Goal: Find specific page/section: Find specific page/section

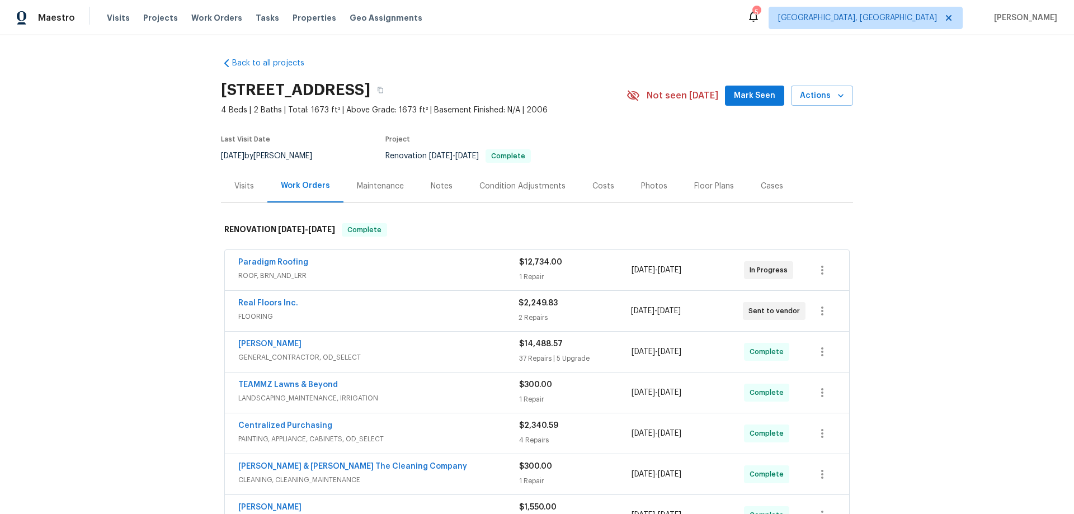
click at [166, 191] on div "Back to all projects [STREET_ADDRESS] 4 Beds | 2 Baths | Total: 1673 ft² | Abov…" at bounding box center [537, 274] width 1074 height 479
click at [157, 180] on div "Back to all projects [STREET_ADDRESS] 4 Beds | 2 Baths | Total: 1673 ft² | Abov…" at bounding box center [537, 274] width 1074 height 479
click at [180, 149] on div "Back to all projects [STREET_ADDRESS] 4 Beds | 2 Baths | Total: 1673 ft² | Abov…" at bounding box center [537, 274] width 1074 height 479
click at [110, 215] on div "Back to all projects [STREET_ADDRESS] 4 Beds | 2 Baths | Total: 1673 ft² | Abov…" at bounding box center [537, 274] width 1074 height 479
click at [169, 212] on div "Back to all projects [STREET_ADDRESS] 4 Beds | 2 Baths | Total: 1673 ft² | Abov…" at bounding box center [537, 274] width 1074 height 479
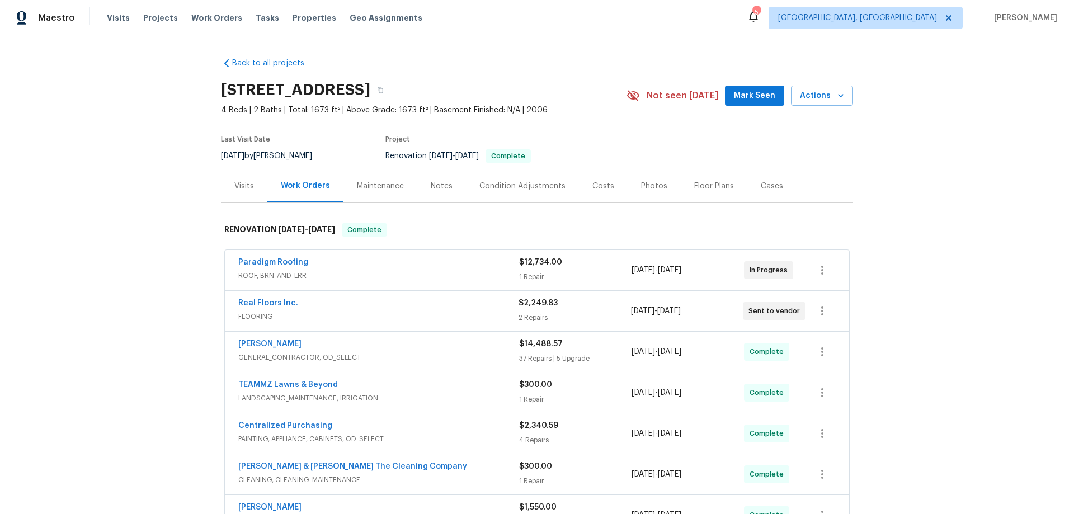
click at [128, 279] on div "Back to all projects [STREET_ADDRESS] 4 Beds | 2 Baths | Total: 1673 ft² | Abov…" at bounding box center [537, 274] width 1074 height 479
click at [180, 176] on div "Back to all projects [STREET_ADDRESS] 4 Beds | 2 Baths | Total: 1673 ft² | Abov…" at bounding box center [537, 274] width 1074 height 479
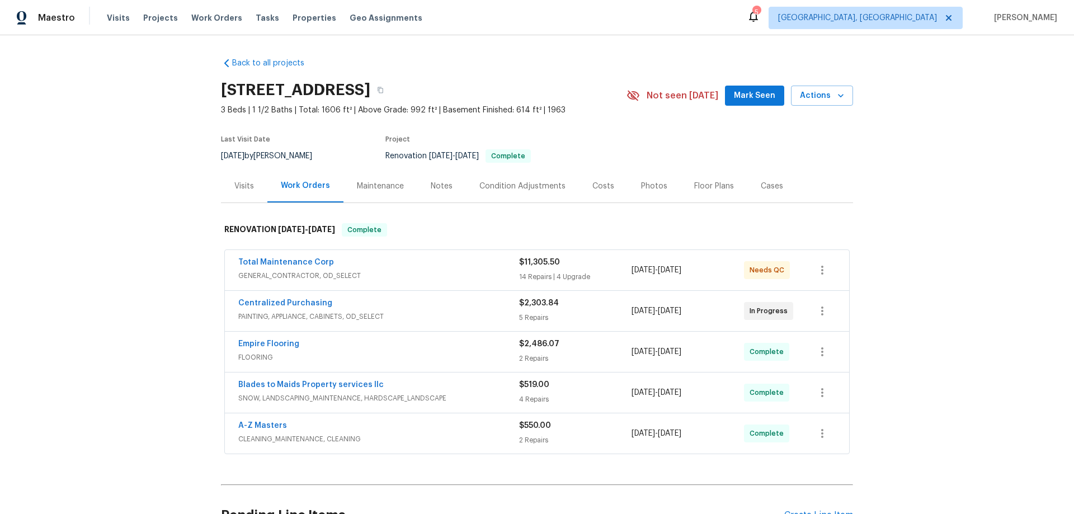
click at [98, 248] on div "Back to all projects 2016 Teton Trl, Brooklyn Park, MN 55444 3 Beds | 1 1/2 Bat…" at bounding box center [537, 274] width 1074 height 479
click at [159, 213] on div "Back to all projects 2016 Teton Trl, Brooklyn Park, MN 55444 3 Beds | 1 1/2 Bat…" at bounding box center [537, 274] width 1074 height 479
drag, startPoint x: 138, startPoint y: 230, endPoint x: 144, endPoint y: 228, distance: 7.1
click at [144, 228] on div "Back to all projects 2016 Teton Trl, Brooklyn Park, MN 55444 3 Beds | 1 1/2 Bat…" at bounding box center [537, 274] width 1074 height 479
drag, startPoint x: 149, startPoint y: 205, endPoint x: 155, endPoint y: 204, distance: 5.7
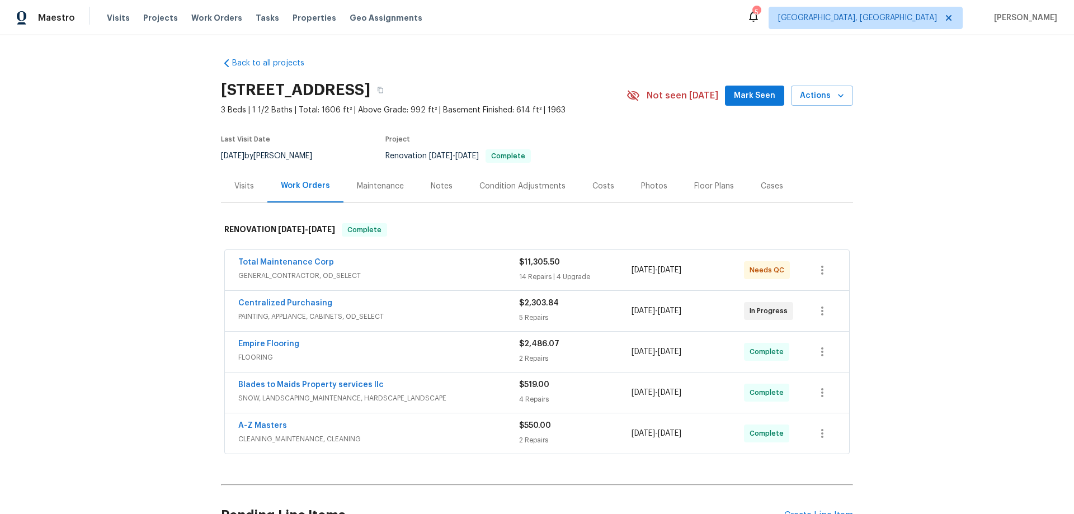
click at [155, 204] on div "Back to all projects 2016 Teton Trl, Brooklyn Park, MN 55444 3 Beds | 1 1/2 Bat…" at bounding box center [537, 274] width 1074 height 479
click at [139, 183] on div "Back to all projects 2016 Teton Trl, Brooklyn Park, MN 55444 3 Beds | 1 1/2 Bat…" at bounding box center [537, 274] width 1074 height 479
click at [136, 162] on div "Back to all projects 2016 Teton Trl, Brooklyn Park, MN 55444 3 Beds | 1 1/2 Bat…" at bounding box center [537, 274] width 1074 height 479
click at [140, 252] on div "Back to all projects 2016 Teton Trl, Brooklyn Park, MN 55444 3 Beds | 1 1/2 Bat…" at bounding box center [537, 274] width 1074 height 479
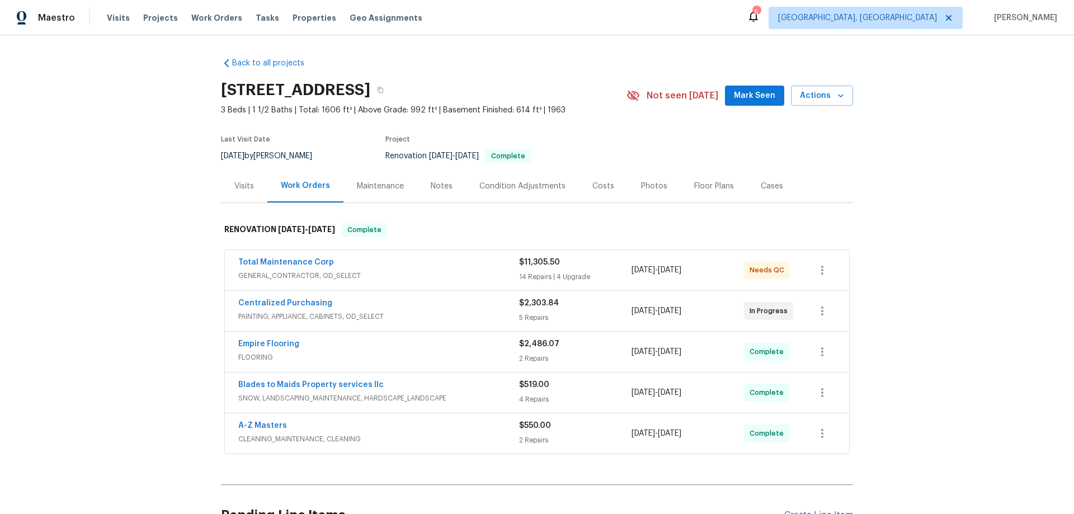
click at [129, 239] on div "Back to all projects 2016 Teton Trl, Brooklyn Park, MN 55444 3 Beds | 1 1/2 Bat…" at bounding box center [537, 274] width 1074 height 479
click at [119, 270] on div "Back to all projects 2016 Teton Trl, Brooklyn Park, MN 55444 3 Beds | 1 1/2 Bat…" at bounding box center [537, 274] width 1074 height 479
click at [132, 199] on div "Back to all projects 2016 Teton Trl, Brooklyn Park, MN 55444 3 Beds | 1 1/2 Bat…" at bounding box center [537, 274] width 1074 height 479
click at [130, 262] on div "Back to all projects 2016 Teton Trl, Brooklyn Park, MN 55444 3 Beds | 1 1/2 Bat…" at bounding box center [537, 274] width 1074 height 479
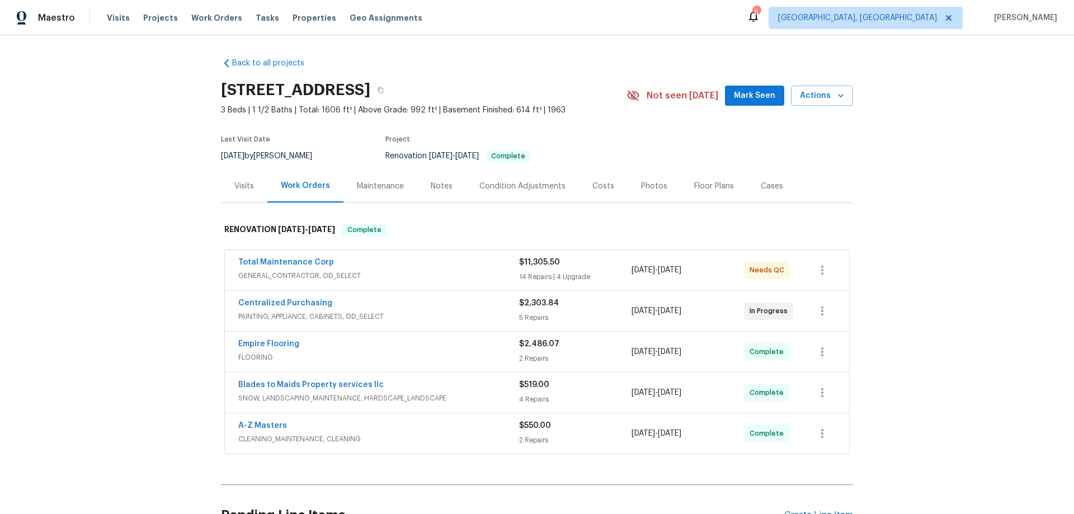
click at [166, 312] on div "Back to all projects 2016 Teton Trl, Brooklyn Park, MN 55444 3 Beds | 1 1/2 Bat…" at bounding box center [537, 274] width 1074 height 479
click at [157, 216] on div "Back to all projects 2016 Teton Trl, Brooklyn Park, MN 55444 3 Beds | 1 1/2 Bat…" at bounding box center [537, 274] width 1074 height 479
click at [148, 187] on div "Back to all projects 2016 Teton Trl, Brooklyn Park, MN 55444 3 Beds | 1 1/2 Bat…" at bounding box center [537, 274] width 1074 height 479
